Goal: Navigation & Orientation: Find specific page/section

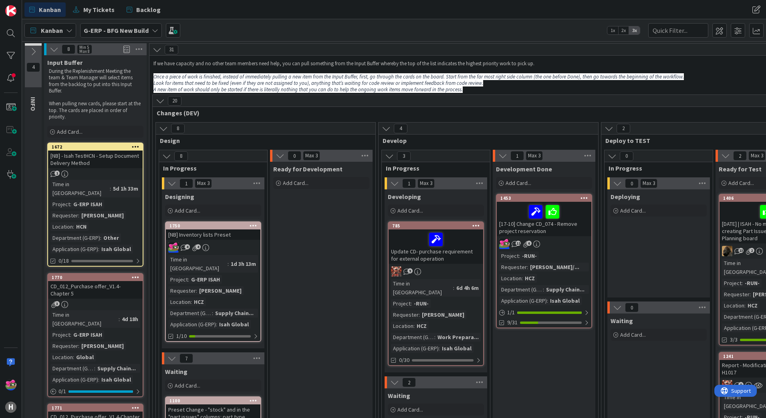
click at [102, 29] on b "G-ERP - BFG New Build" at bounding box center [116, 30] width 65 height 8
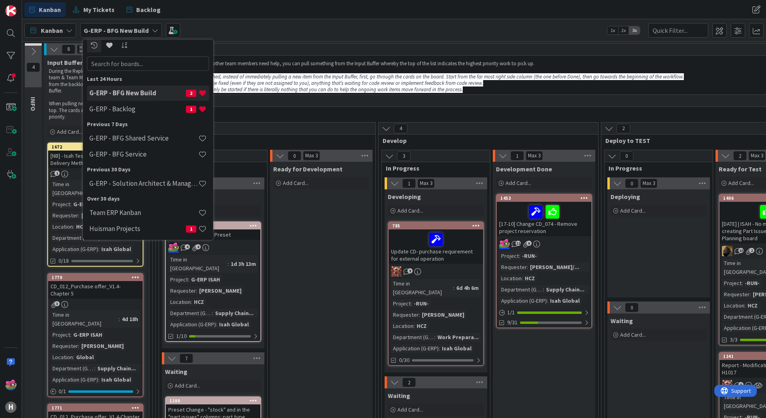
scroll to position [7, 0]
click at [140, 211] on h4 "Team ERP Kanban" at bounding box center [143, 211] width 109 height 8
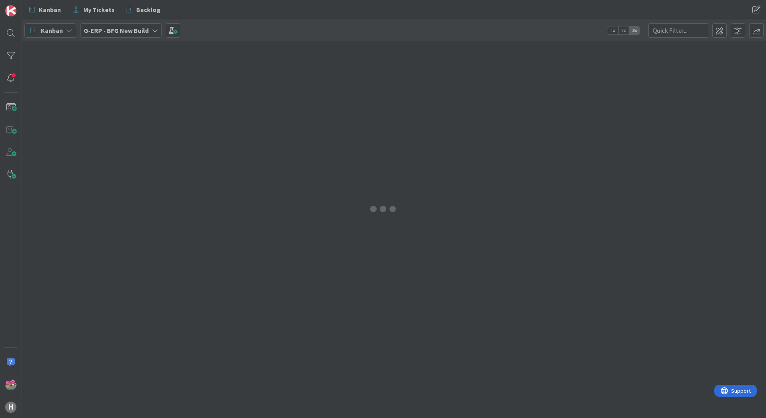
type input "Change"
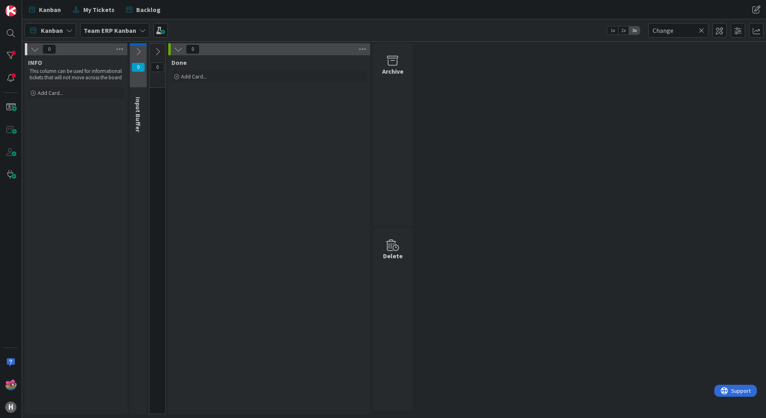
click at [702, 31] on icon at bounding box center [702, 30] width 6 height 7
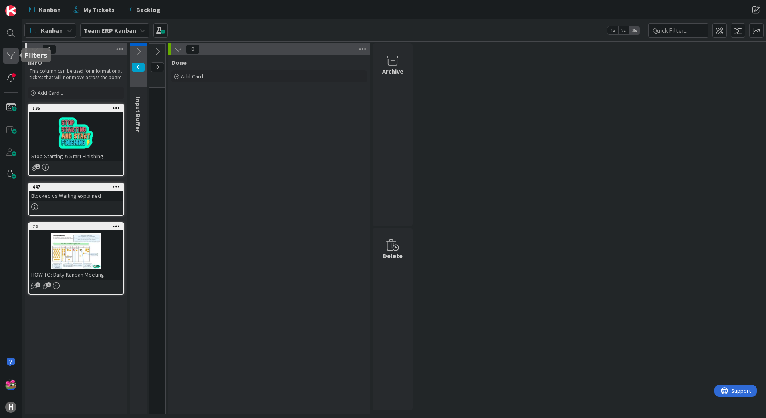
click at [12, 58] on div at bounding box center [11, 56] width 16 height 16
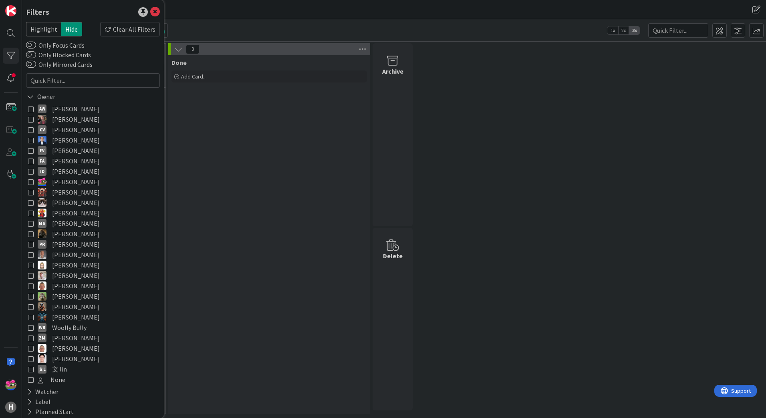
click at [30, 183] on icon at bounding box center [31, 182] width 6 height 6
click at [267, 154] on div "Done Add Card..." at bounding box center [269, 234] width 202 height 359
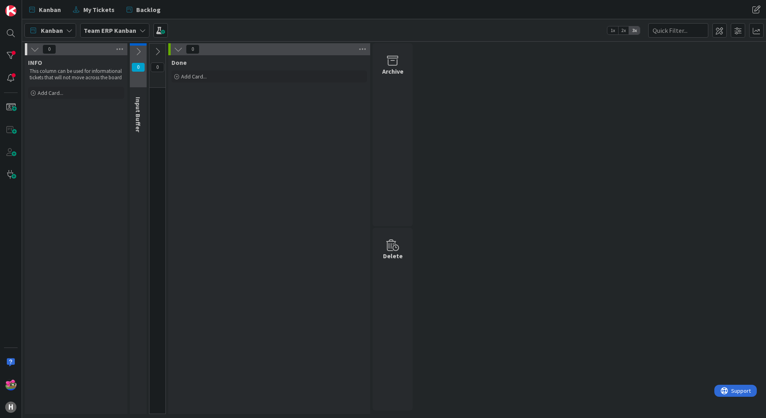
click at [109, 29] on b "Team ERP Kanban" at bounding box center [110, 30] width 52 height 8
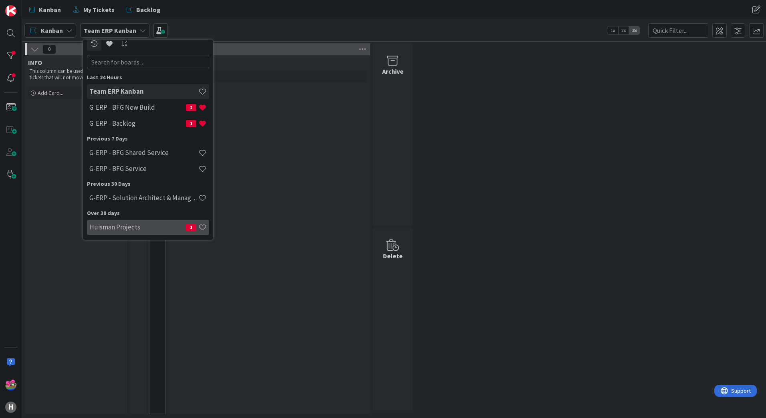
click at [144, 224] on h4 "Huisman Projects" at bounding box center [137, 227] width 97 height 8
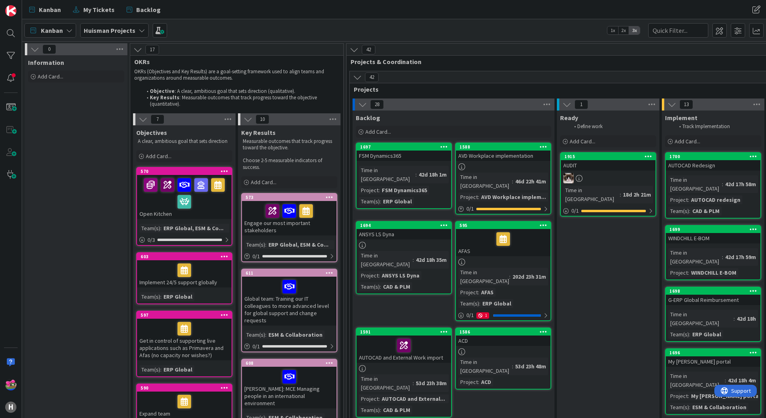
click at [114, 28] on b "Huisman Projects" at bounding box center [110, 30] width 52 height 8
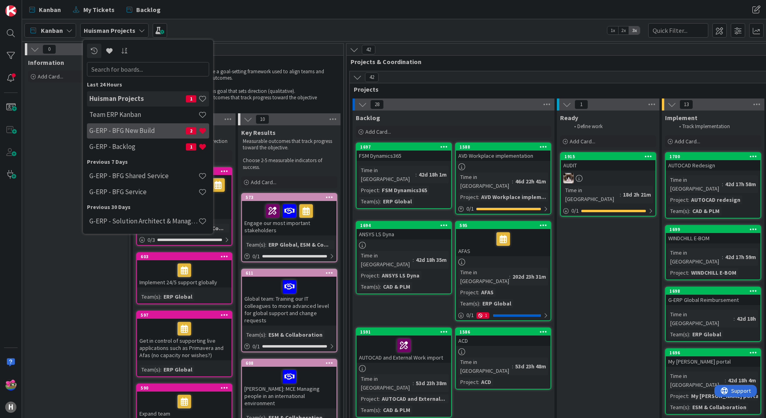
click at [131, 134] on h4 "G-ERP - BFG New Build" at bounding box center [137, 131] width 97 height 8
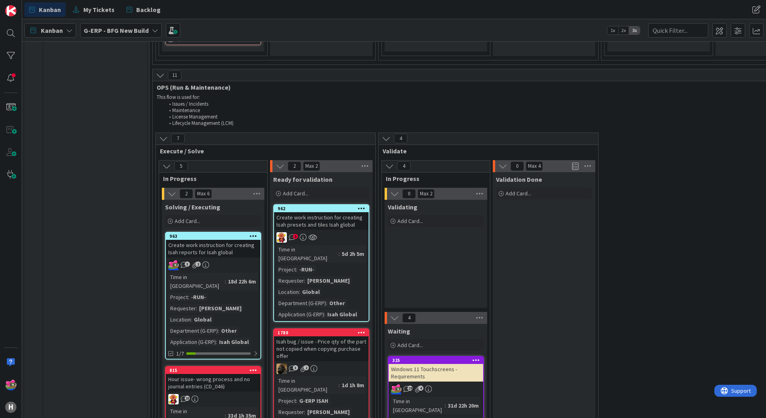
scroll to position [1142, 0]
